Goal: Task Accomplishment & Management: Manage account settings

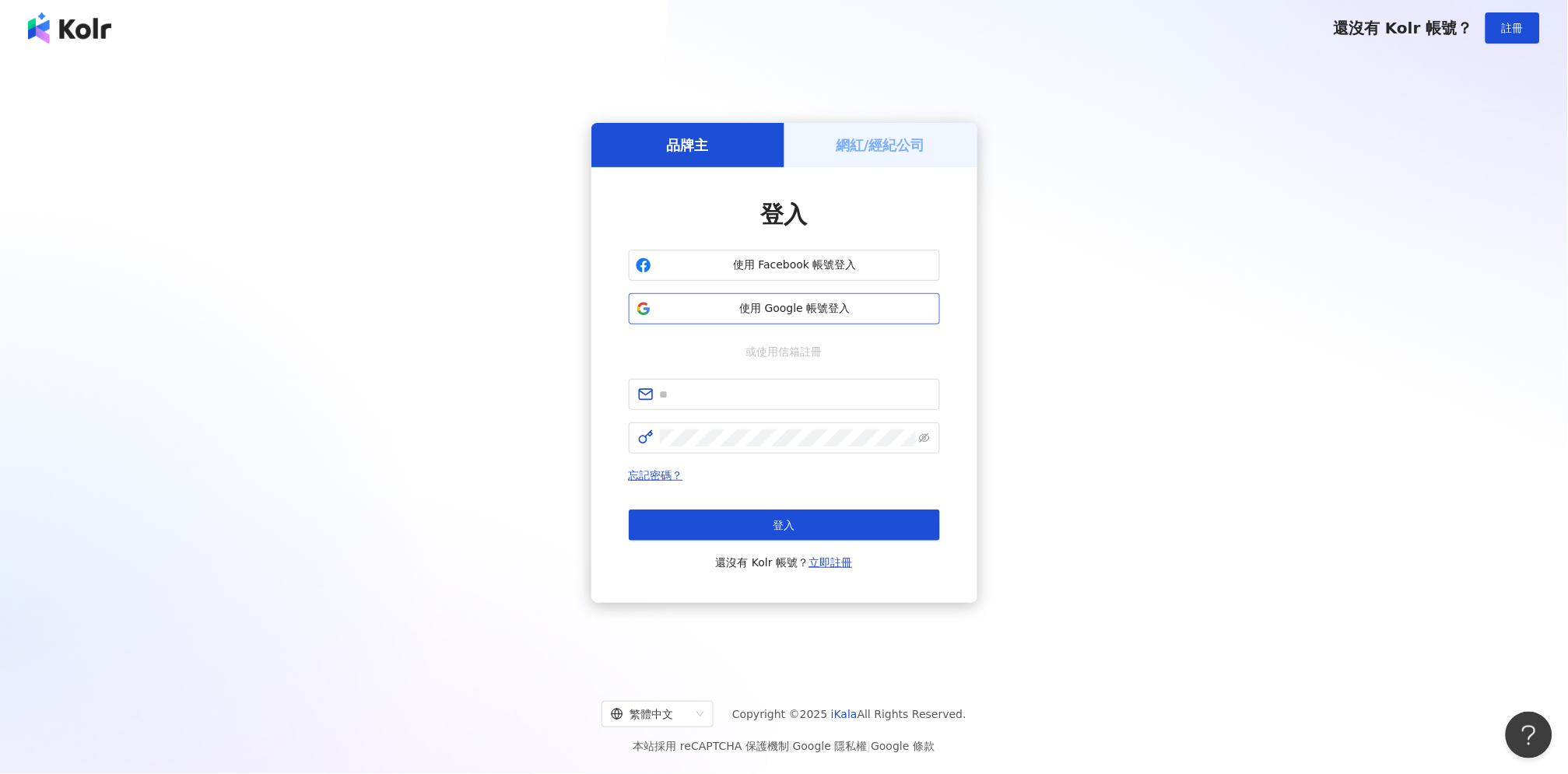
click at [751, 313] on span "使用 Google 帳號登入" at bounding box center [795, 309] width 276 height 15
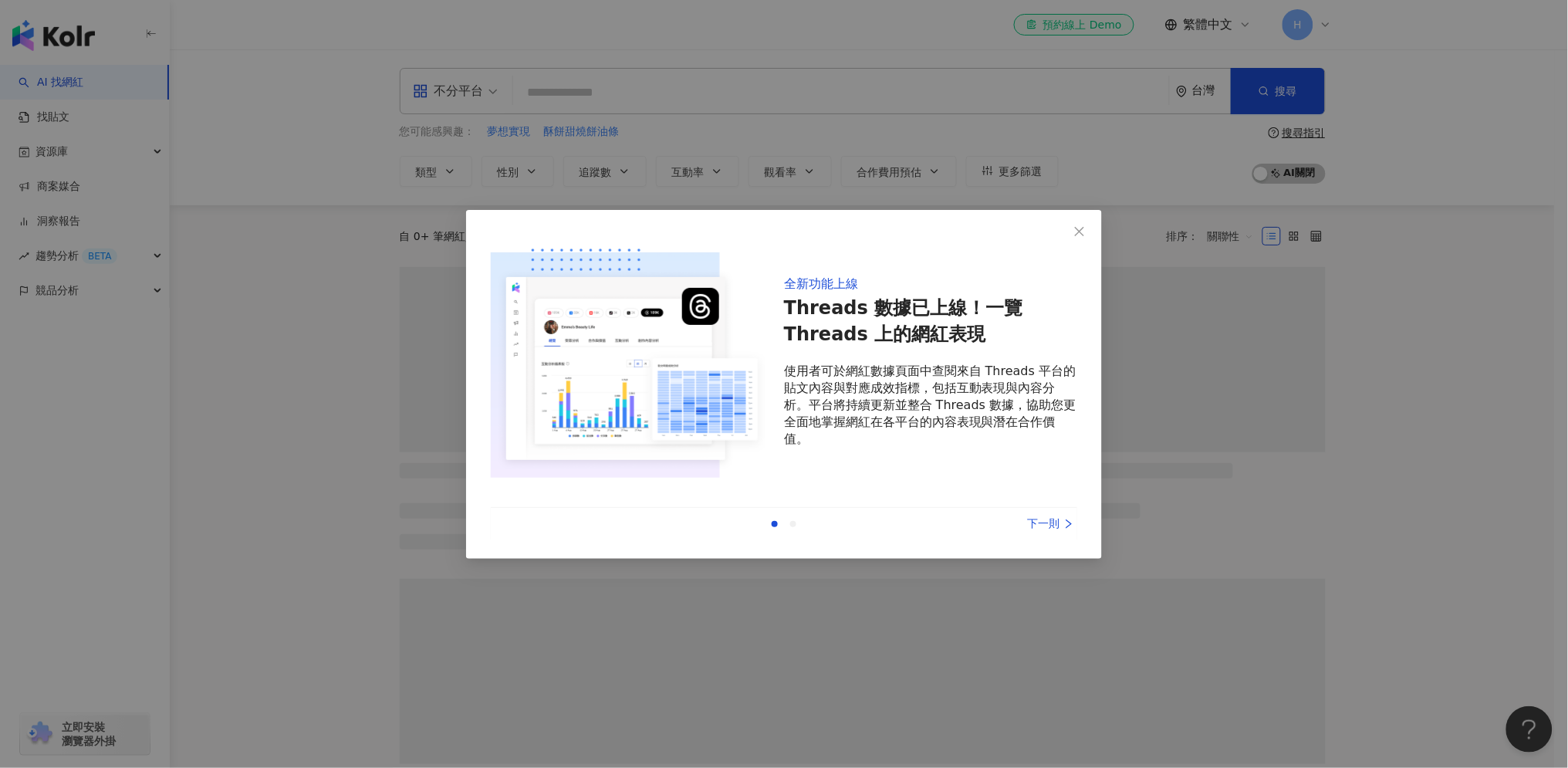
click at [1052, 534] on div "上一則 下一則" at bounding box center [784, 524] width 587 height 32
click at [1058, 522] on div "下一則" at bounding box center [1019, 524] width 116 height 17
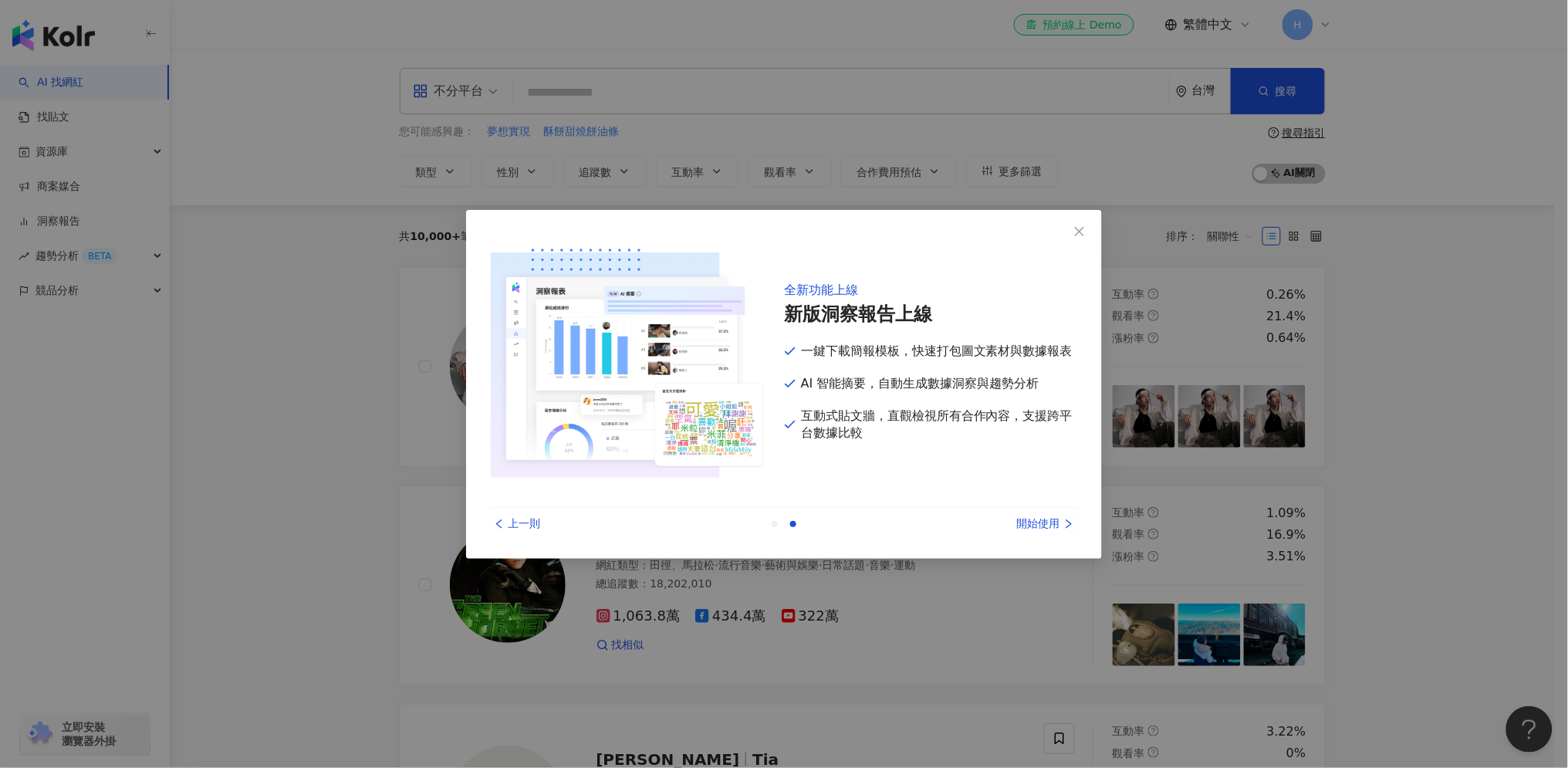
click at [1058, 522] on div "開始使用" at bounding box center [1019, 524] width 116 height 17
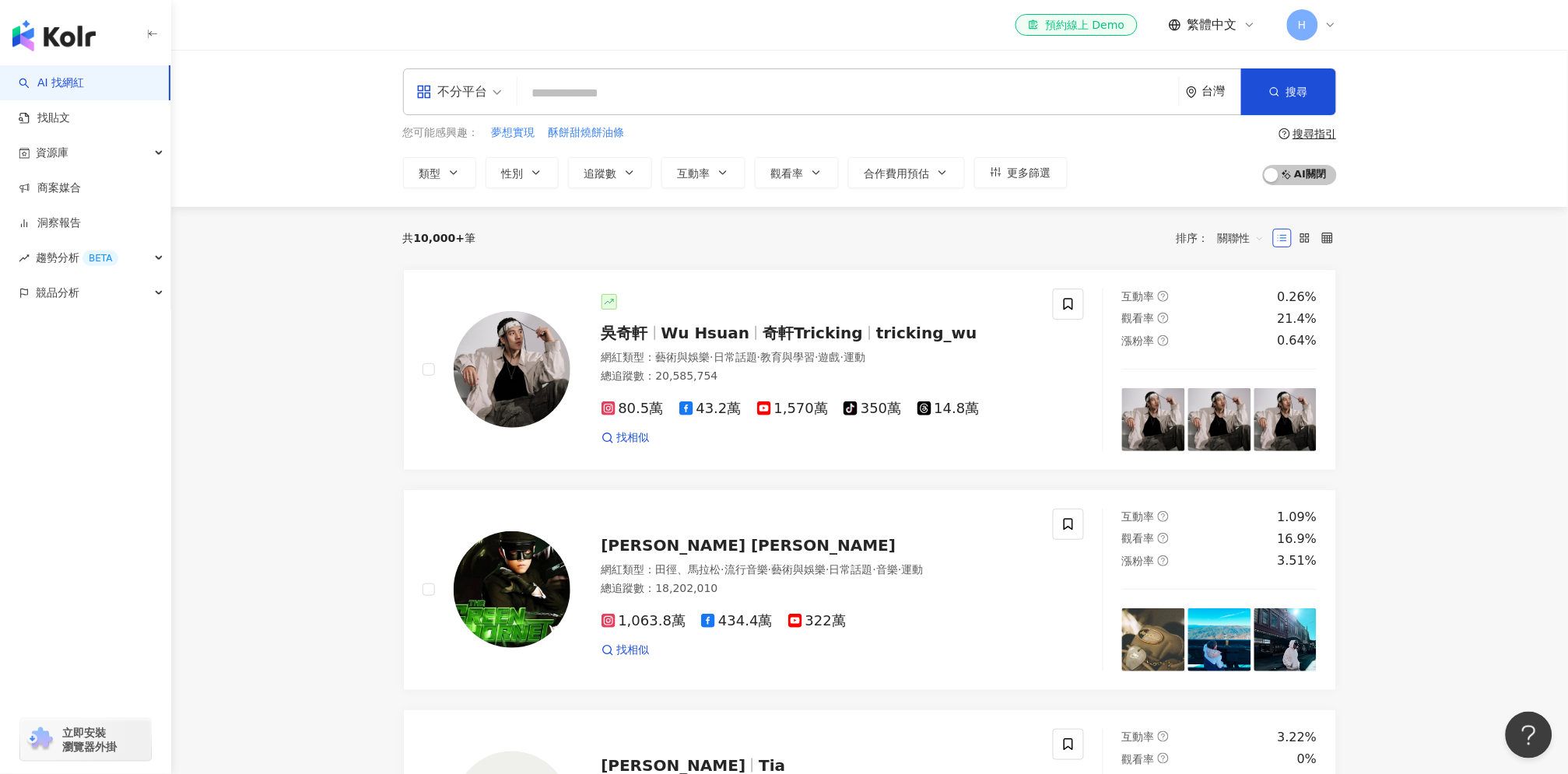
click at [1299, 21] on span "H" at bounding box center [1302, 25] width 9 height 17
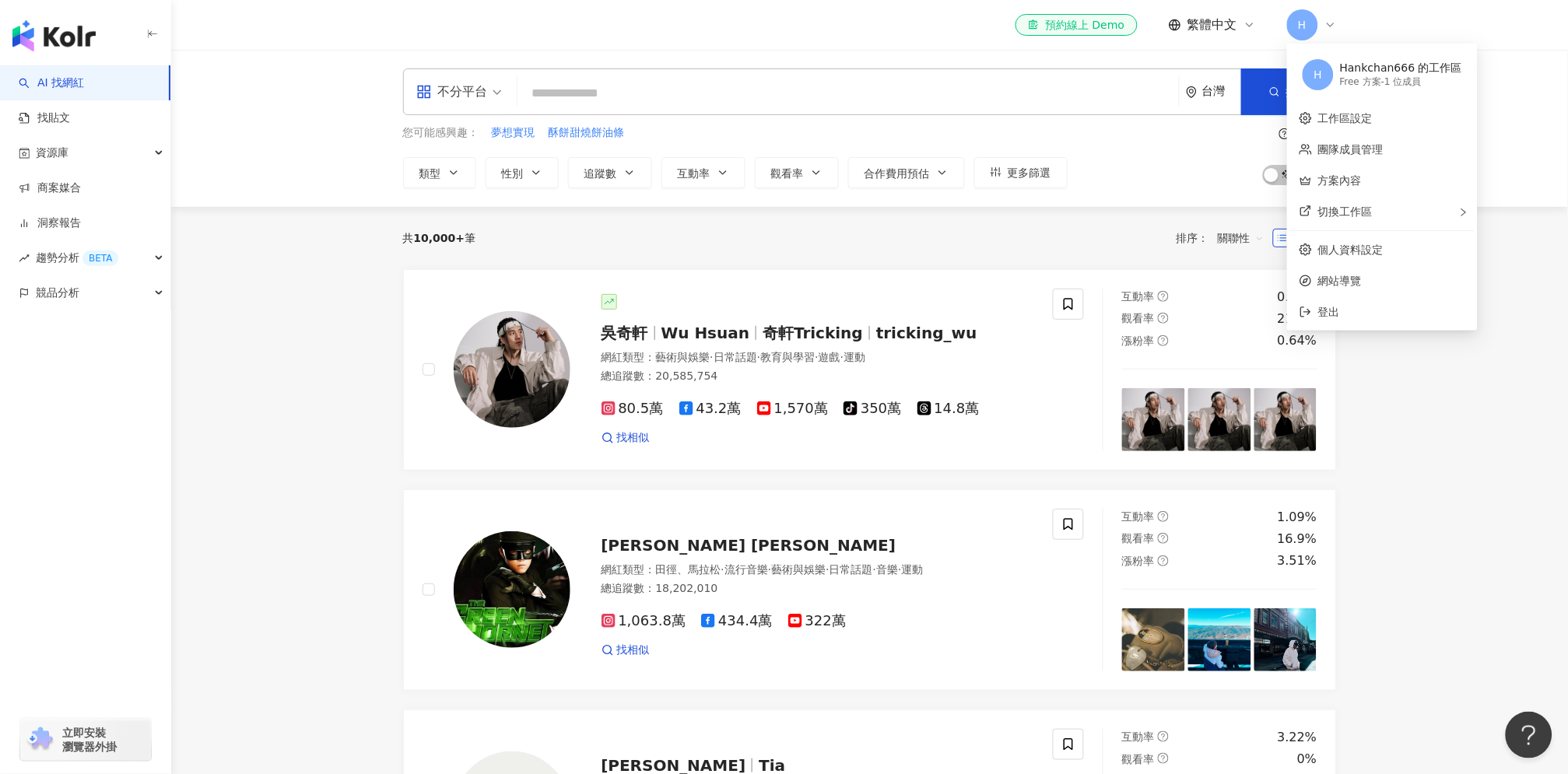
click at [1340, 73] on div "Hankchan666 的工作區" at bounding box center [1400, 68] width 122 height 15
click at [1342, 70] on div "Hankchan666 的工作區" at bounding box center [1400, 68] width 122 height 15
click at [1317, 73] on span "H" at bounding box center [1318, 74] width 9 height 17
click at [1331, 306] on span "登出" at bounding box center [1329, 311] width 22 height 13
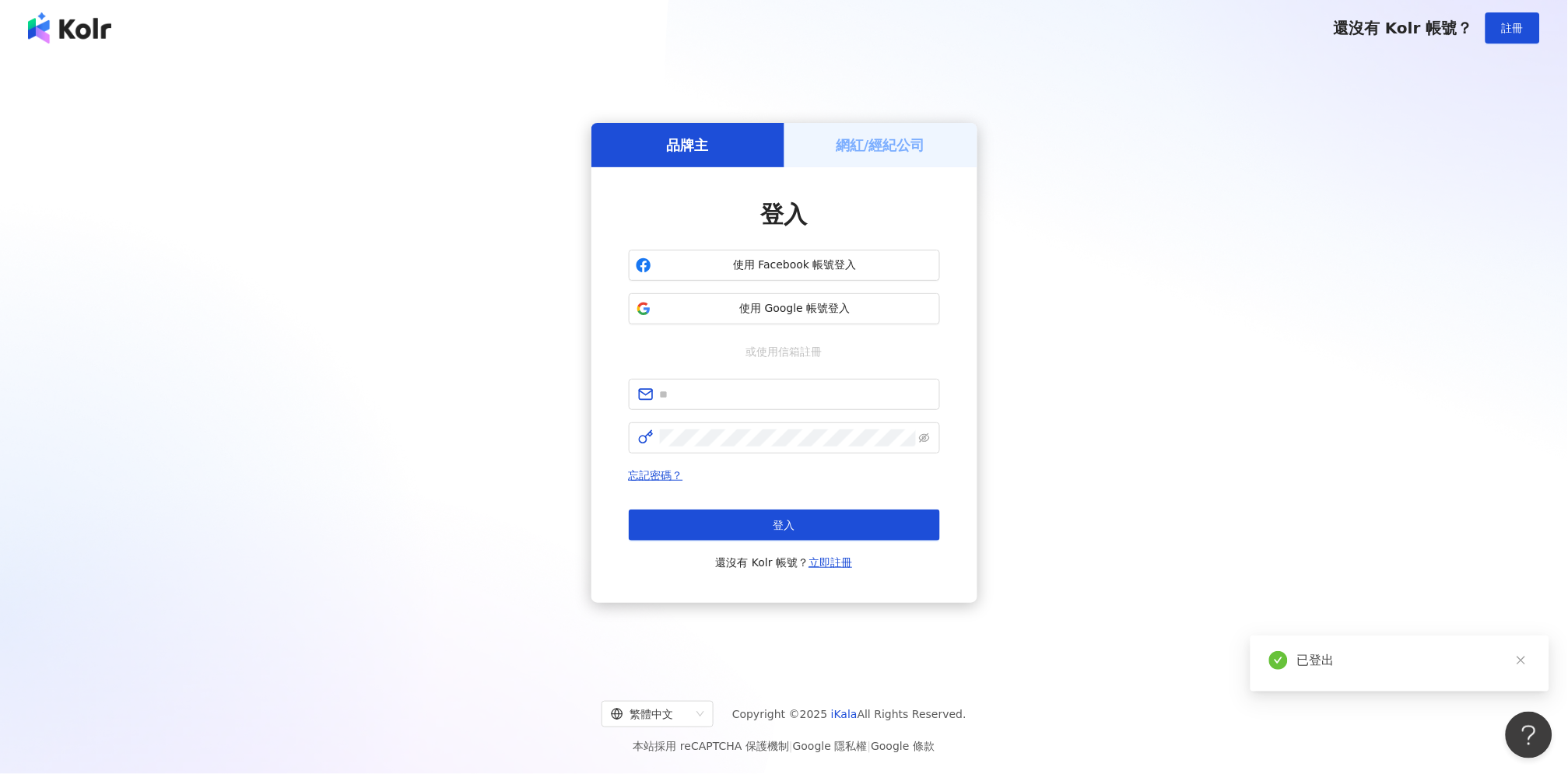
click at [918, 143] on h5 "網紅/經紀公司" at bounding box center [880, 145] width 90 height 20
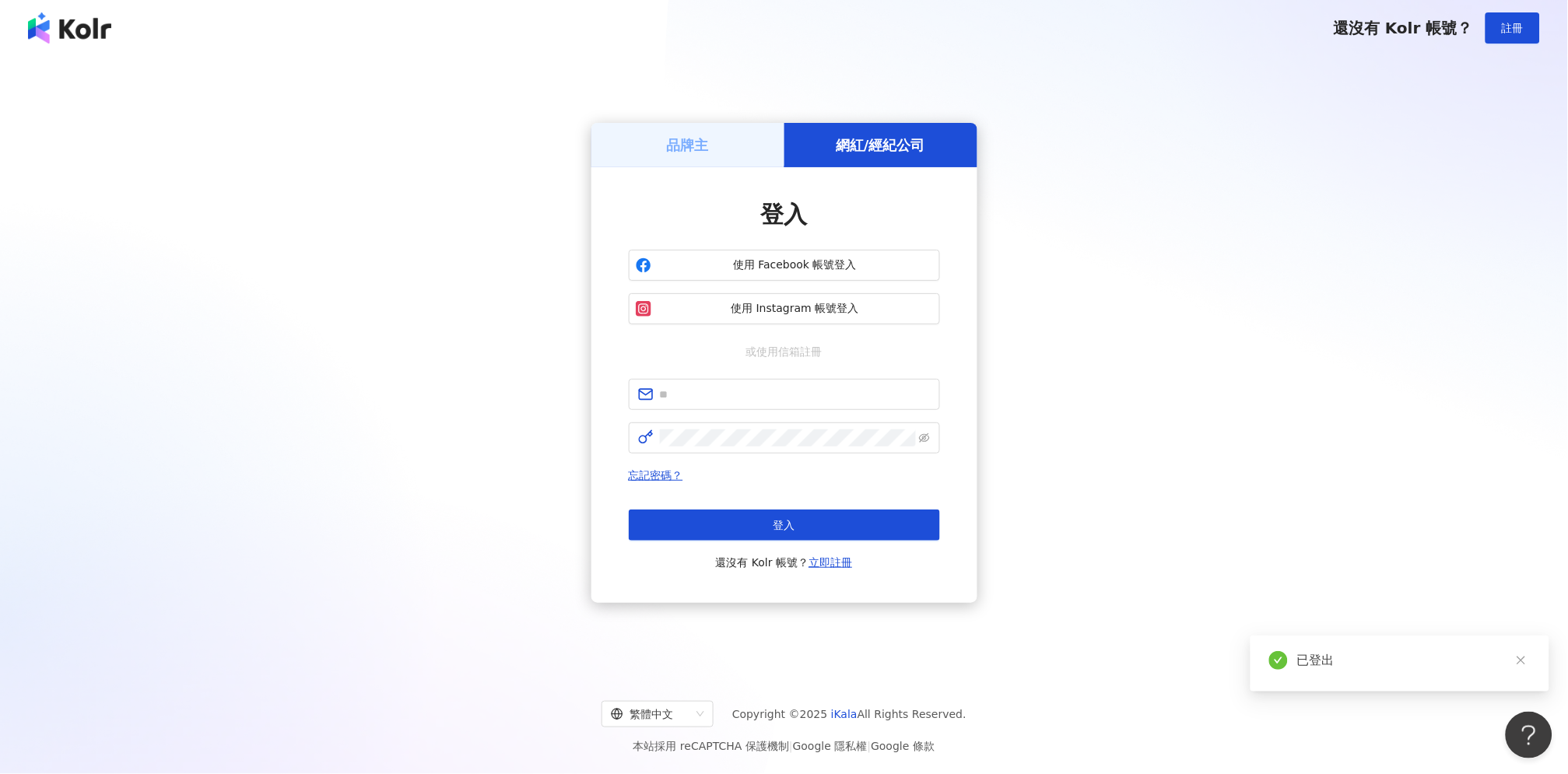
click at [751, 157] on div "品牌主" at bounding box center [688, 145] width 193 height 44
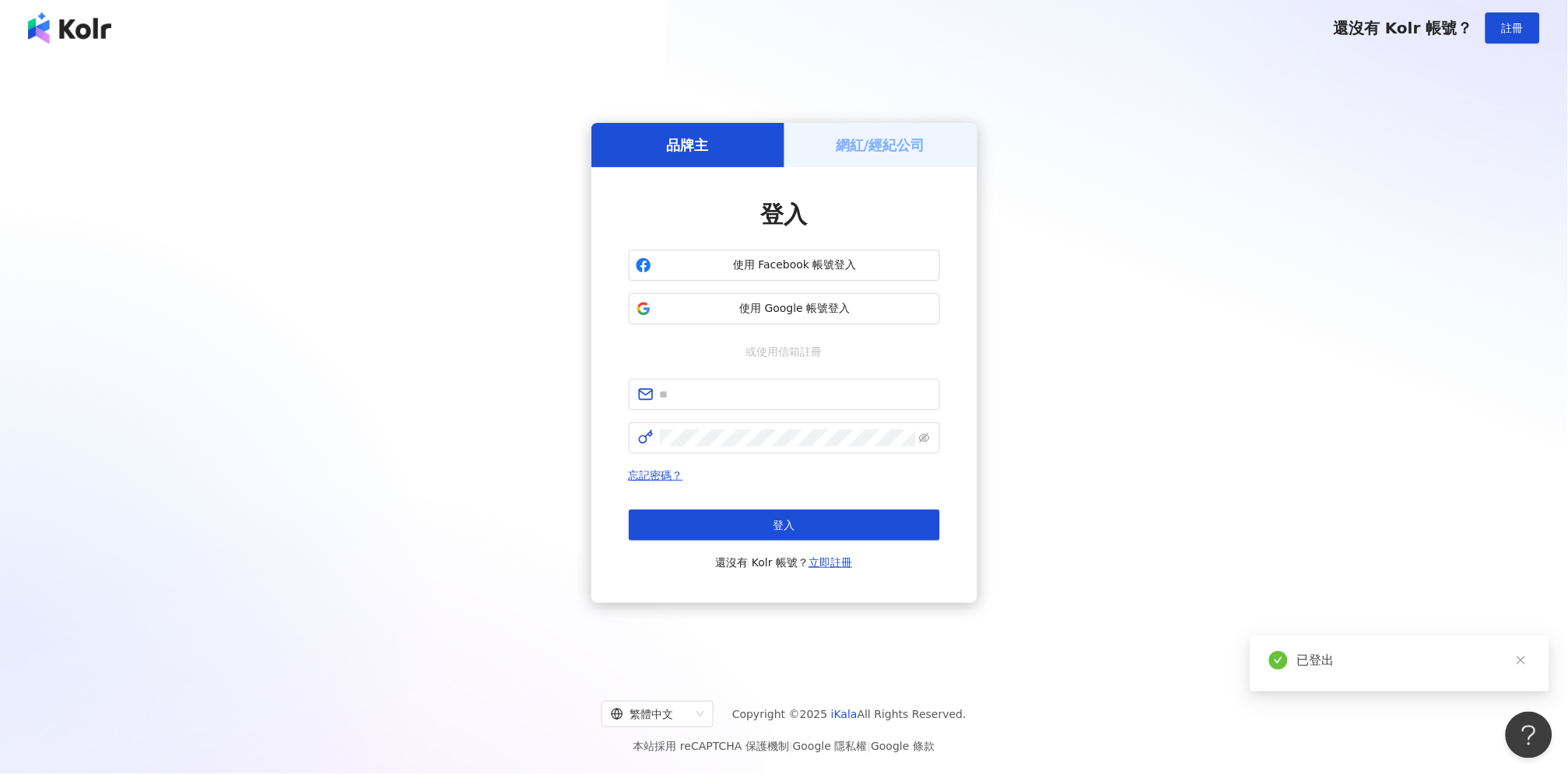
click at [885, 158] on div "網紅/經紀公司" at bounding box center [881, 145] width 193 height 44
